Goal: Task Accomplishment & Management: Complete application form

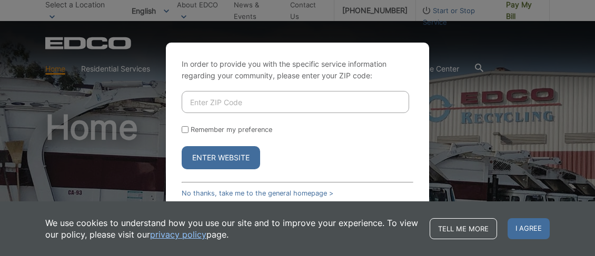
click at [197, 101] on input "Enter ZIP Code" at bounding box center [295, 102] width 227 height 22
type input "92081"
click at [208, 147] on button "Enter Website" at bounding box center [221, 157] width 78 height 23
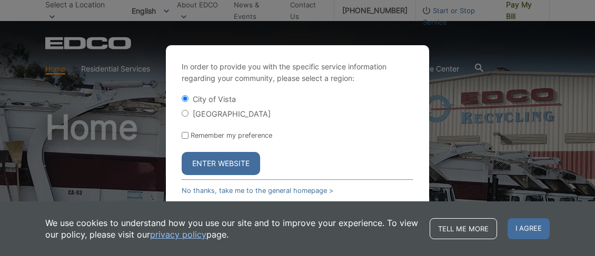
click at [223, 164] on button "Enter Website" at bounding box center [221, 163] width 78 height 23
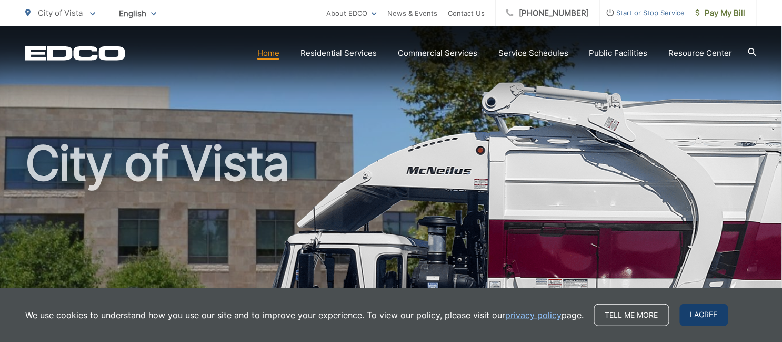
click at [708, 317] on span "I agree" at bounding box center [704, 315] width 48 height 22
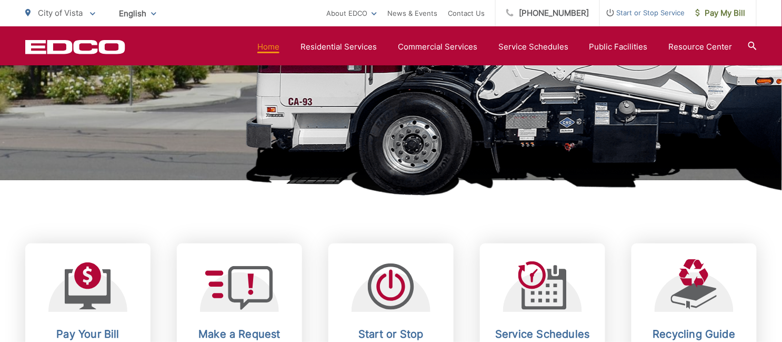
scroll to position [350, 0]
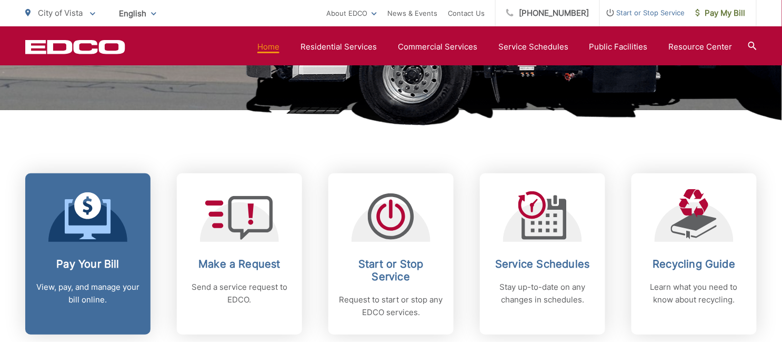
click at [81, 262] on h2 "Pay Your Bill" at bounding box center [88, 263] width 104 height 13
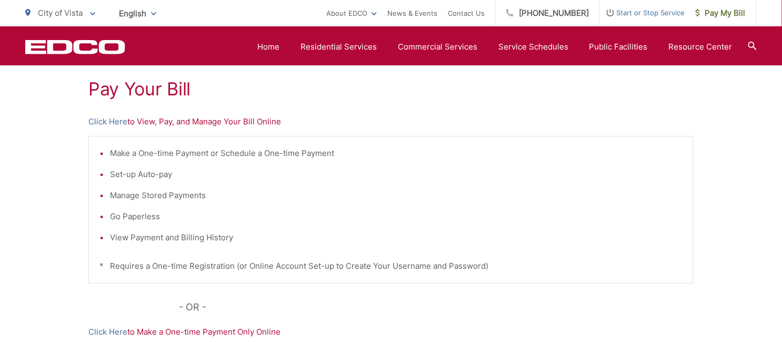
scroll to position [125, 0]
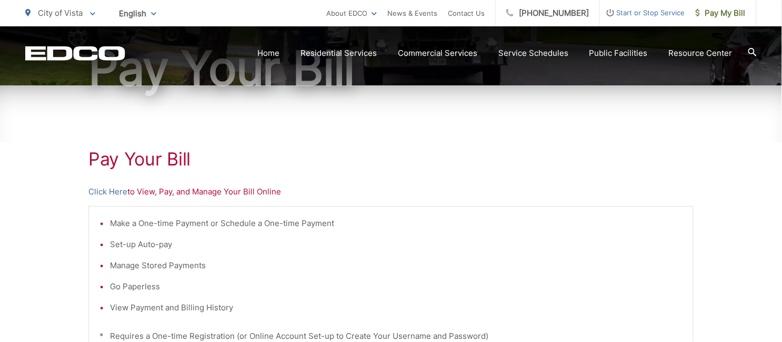
click at [142, 192] on p "Click Here to View, Pay, and Manage Your Bill Online" at bounding box center [390, 191] width 605 height 13
click at [97, 190] on link "Click Here" at bounding box center [107, 191] width 39 height 13
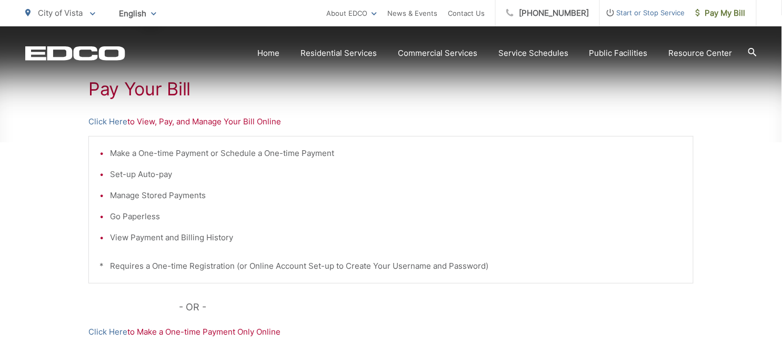
scroll to position [55, 0]
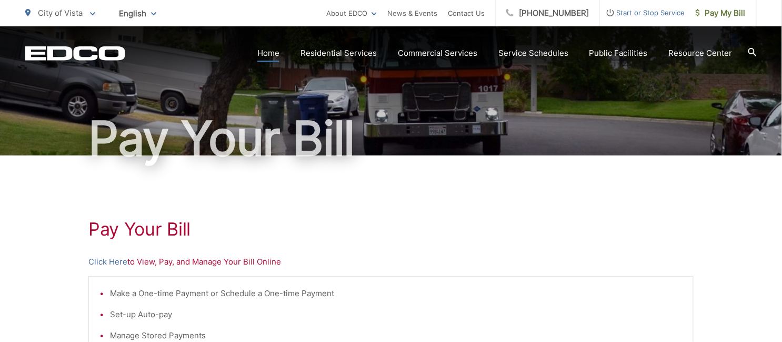
click at [273, 52] on link "Home" at bounding box center [268, 53] width 22 height 13
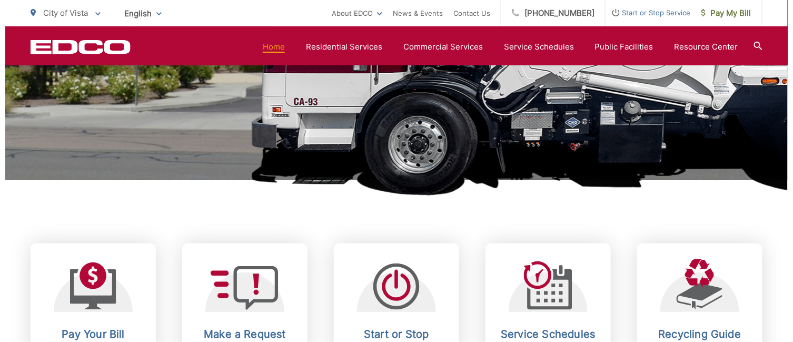
scroll to position [350, 0]
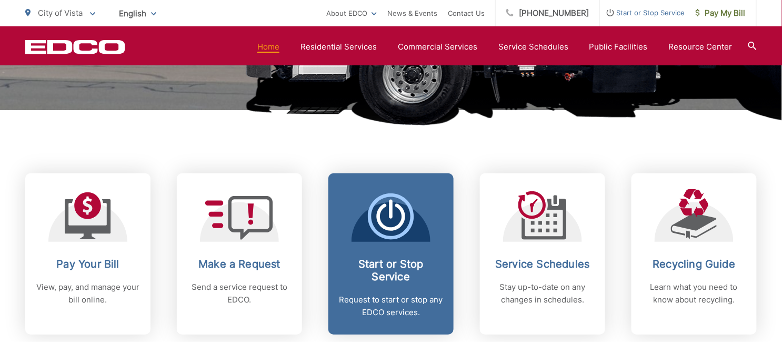
click at [394, 264] on h2 "Start or Stop Service" at bounding box center [391, 269] width 104 height 25
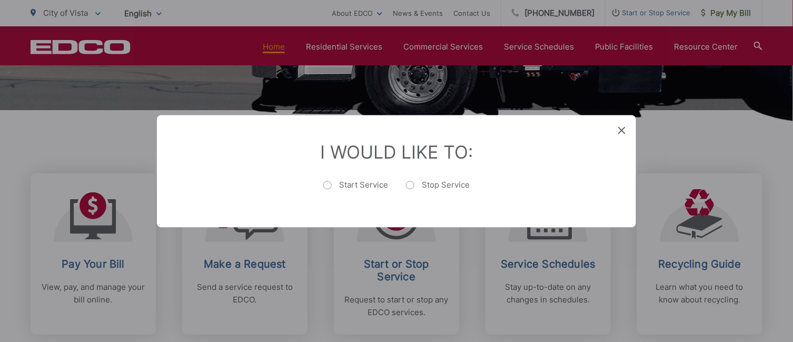
click at [410, 186] on label "Stop Service" at bounding box center [438, 189] width 64 height 21
radio input "true"
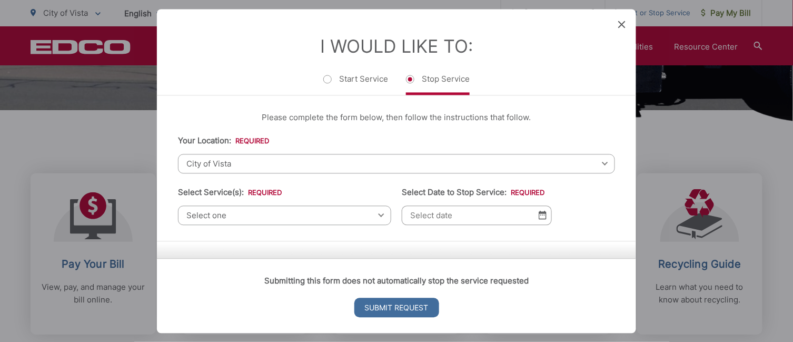
click at [195, 162] on span "City of Vista" at bounding box center [396, 163] width 437 height 19
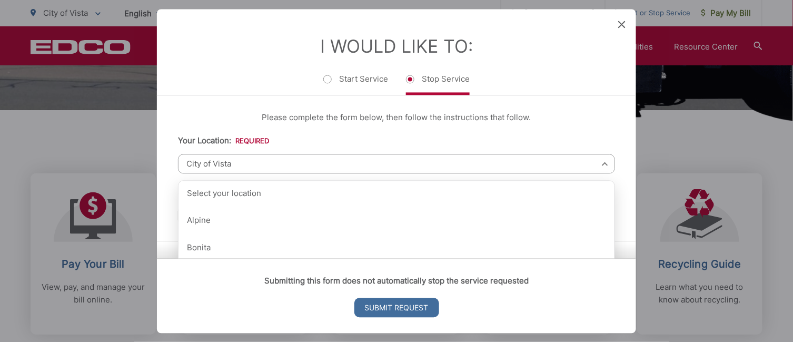
click at [242, 161] on span "City of Vista" at bounding box center [396, 163] width 437 height 19
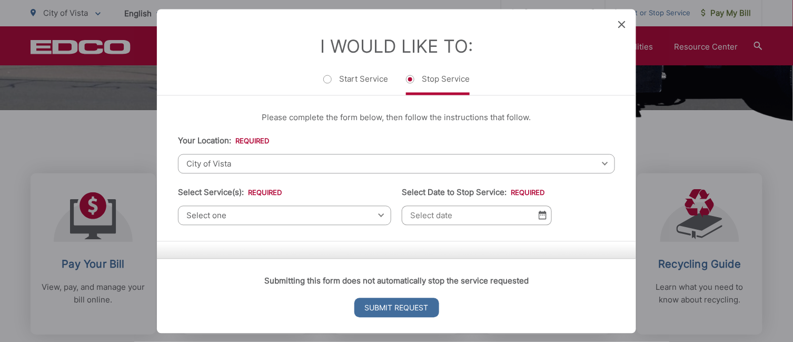
click at [233, 213] on span "Select one" at bounding box center [284, 214] width 213 height 19
click at [233, 214] on span "Select one" at bounding box center [284, 214] width 213 height 19
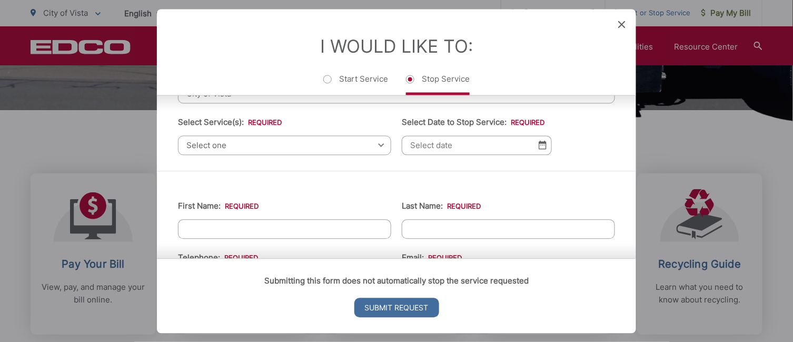
click at [249, 145] on span "Select one" at bounding box center [284, 144] width 213 height 19
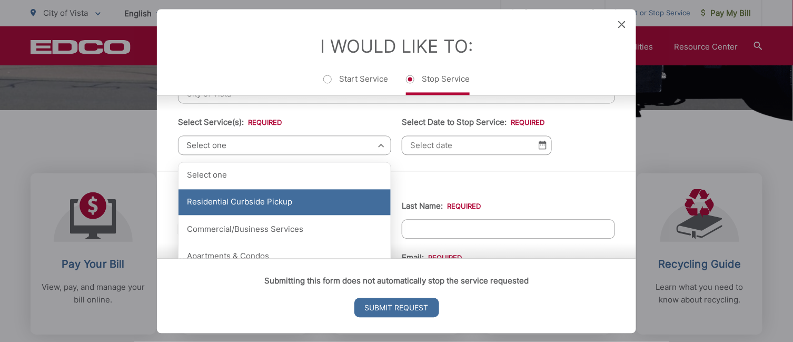
click at [267, 202] on div "Residential Curbside Pickup" at bounding box center [284, 202] width 212 height 26
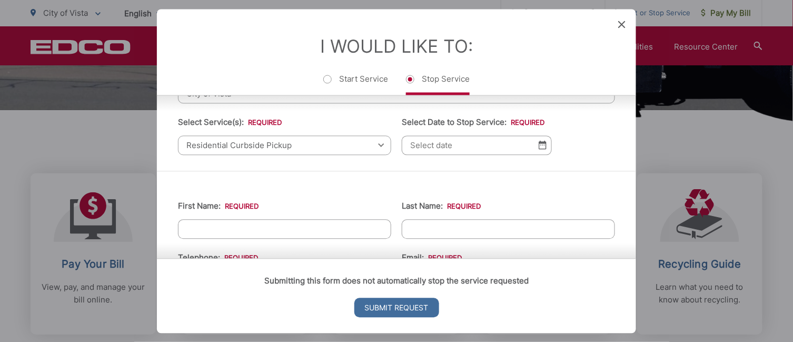
click at [469, 141] on input "Select Date to Stop Service: *" at bounding box center [477, 144] width 150 height 19
click at [538, 145] on img at bounding box center [542, 145] width 8 height 9
click at [455, 147] on input "Select Date to Stop Service: *" at bounding box center [477, 144] width 150 height 19
click at [538, 145] on img at bounding box center [542, 145] width 8 height 9
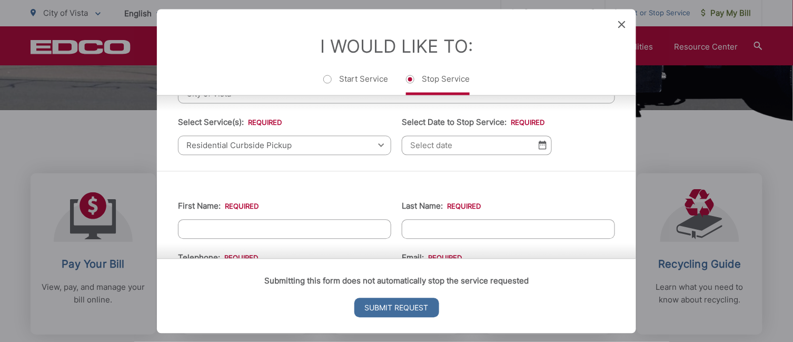
click at [439, 149] on input "Select Date to Stop Service: *" at bounding box center [477, 144] width 150 height 19
type input "1"
type input "[DATE]"
click at [317, 227] on input "First Name: *" at bounding box center [284, 228] width 213 height 19
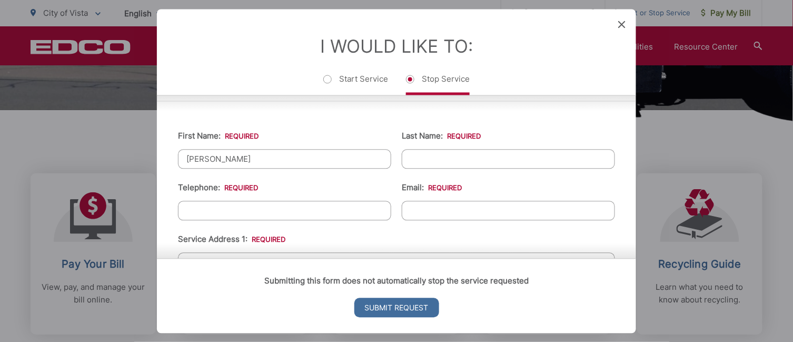
type input "[PERSON_NAME]"
type input "[PHONE_NUMBER]"
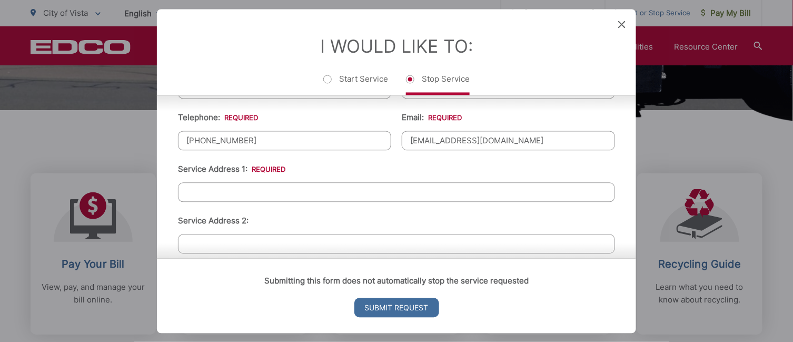
type input "[EMAIL_ADDRESS][DOMAIN_NAME]"
click at [251, 187] on input "Service Address 1: *" at bounding box center [396, 191] width 437 height 19
type input "2022 [PERSON_NAME][GEOGRAPHIC_DATA]"
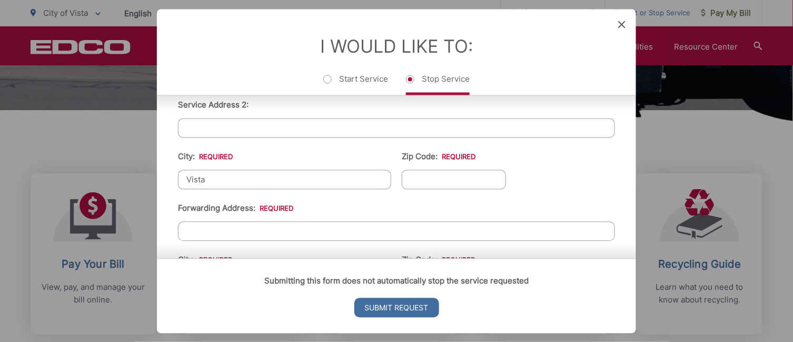
type input "Vista"
type input "92081"
type input "[STREET_ADDRESS]"
type input "Fallbrook"
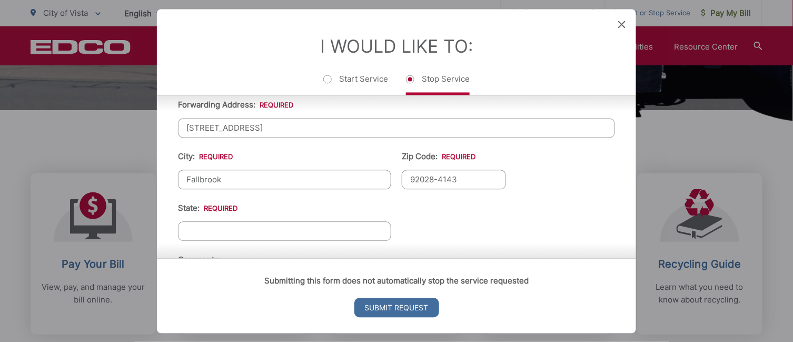
type input "92028-4143"
type input "CA"
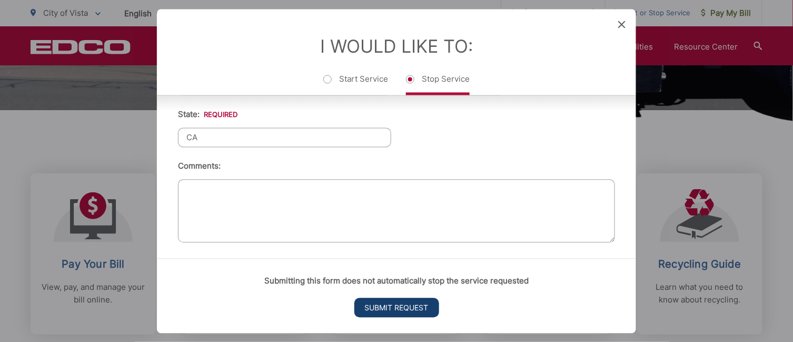
click at [393, 309] on input "Submit Request" at bounding box center [396, 306] width 85 height 19
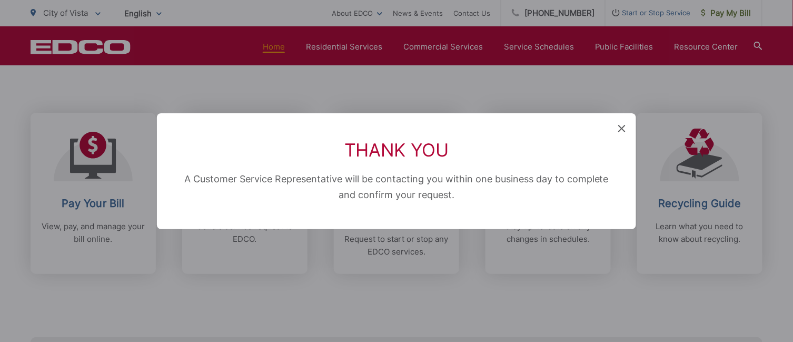
click at [624, 127] on icon at bounding box center [621, 128] width 7 height 7
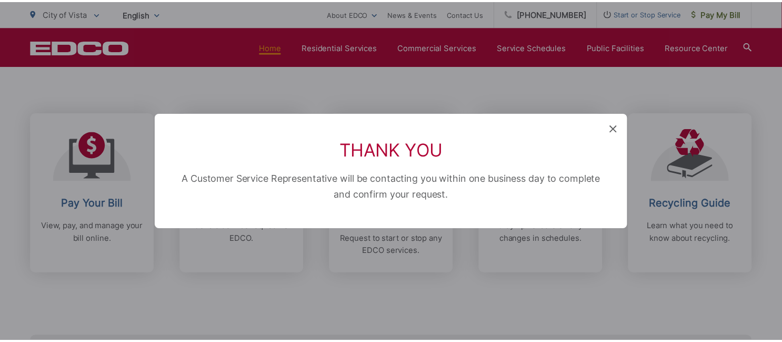
scroll to position [350, 0]
